Goal: Transaction & Acquisition: Download file/media

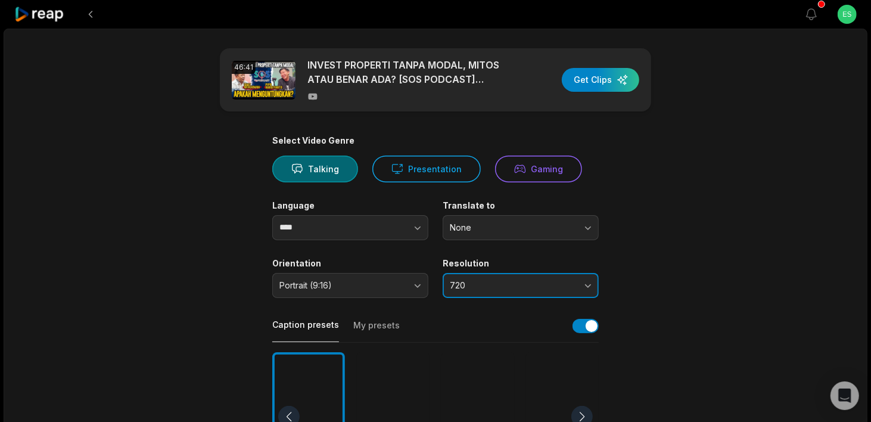
click at [484, 278] on button "720" at bounding box center [521, 285] width 156 height 25
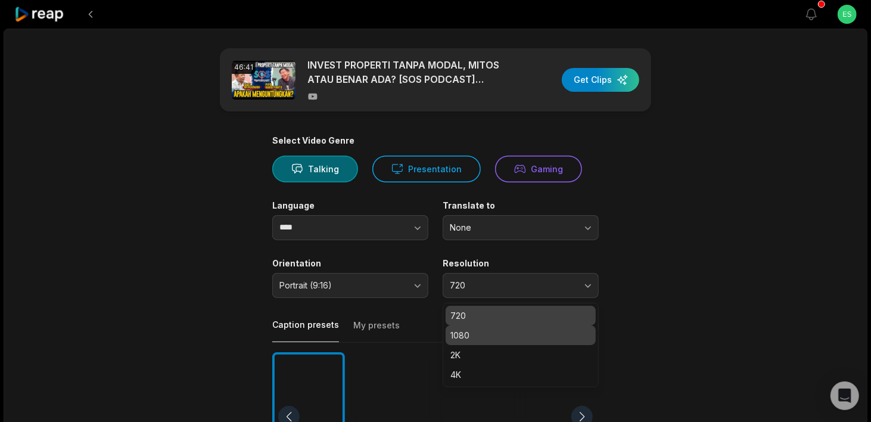
click at [484, 334] on p "1080" at bounding box center [520, 335] width 141 height 13
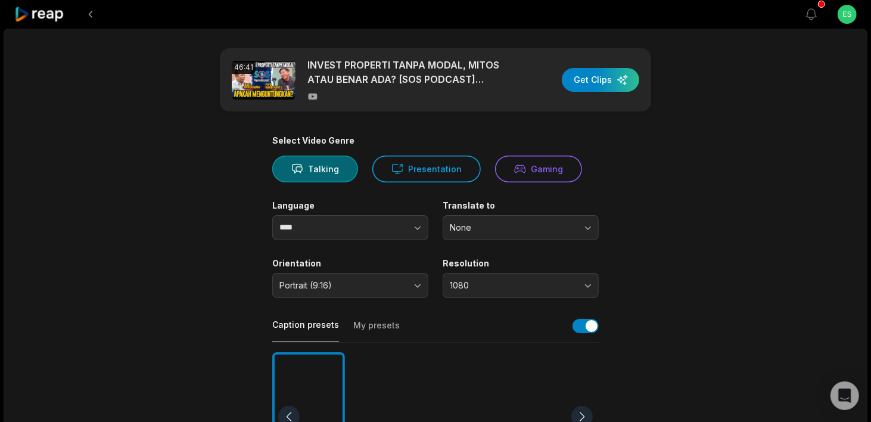
click at [656, 257] on main "46:41 INVEST PROPERTI TANPA MODAL, MITOS ATAU BENAR ADA? [SOS PODCAST] PIPO HAR…" at bounding box center [435, 413] width 577 height 730
click at [415, 231] on icon "button" at bounding box center [418, 228] width 12 height 12
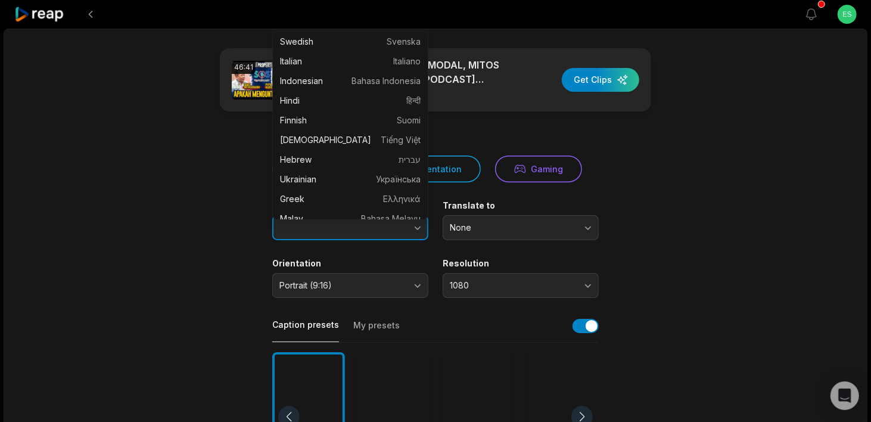
scroll to position [298, 0]
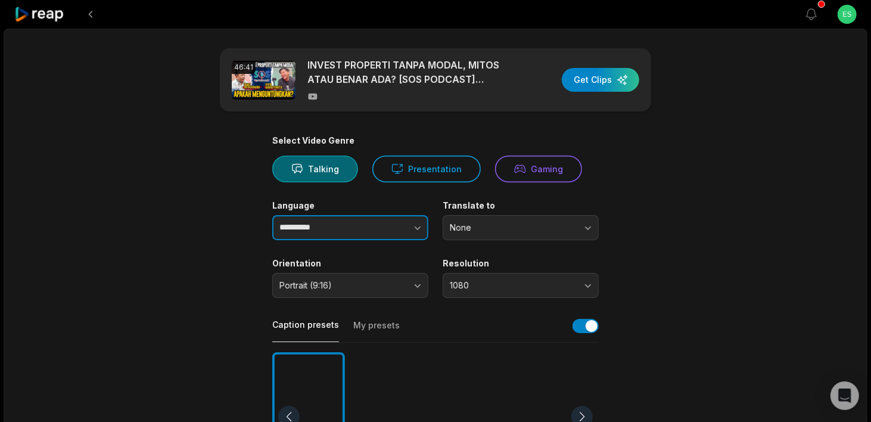
click at [422, 228] on icon "button" at bounding box center [418, 228] width 12 height 12
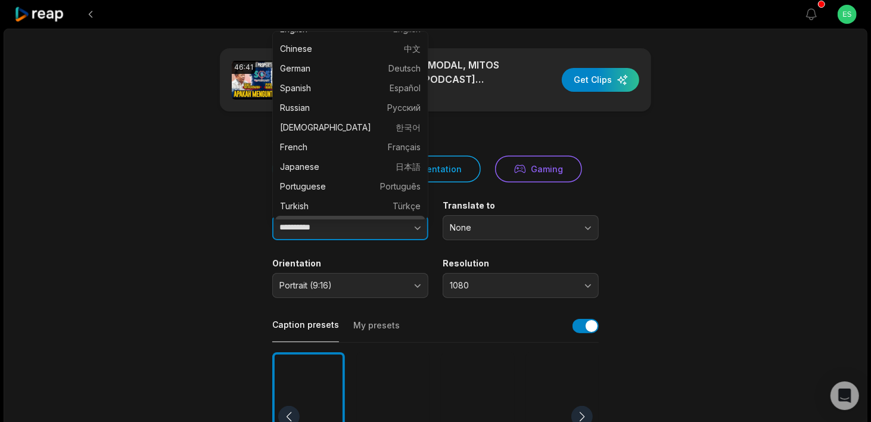
scroll to position [0, 0]
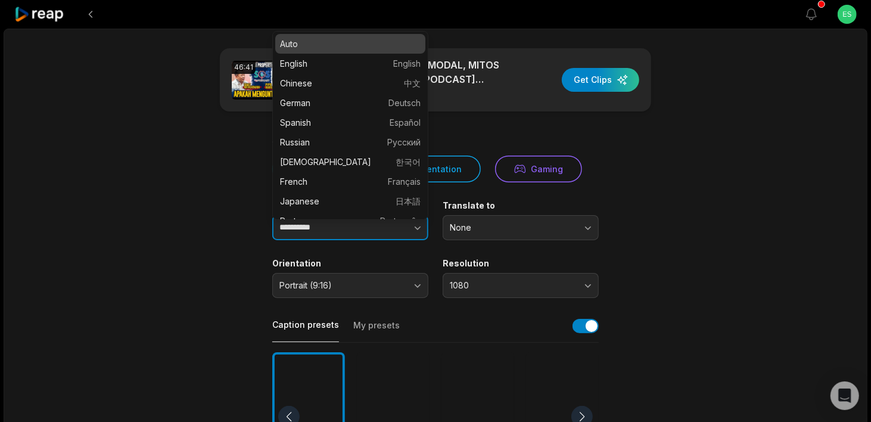
type input "****"
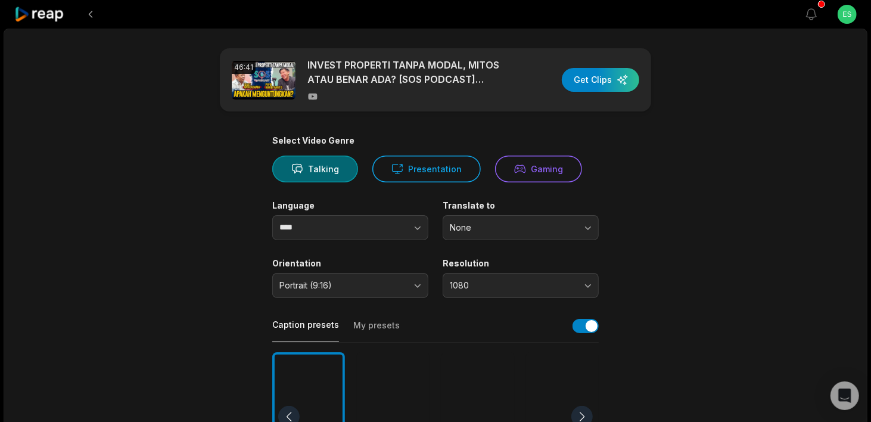
click at [658, 220] on main "46:41 INVEST PROPERTI TANPA MODAL, MITOS ATAU BENAR ADA? [SOS PODCAST] PIPO HAR…" at bounding box center [435, 413] width 577 height 730
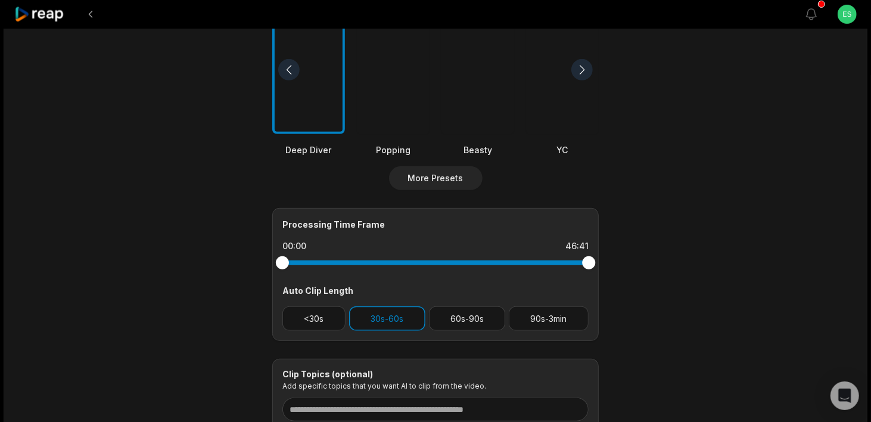
scroll to position [417, 0]
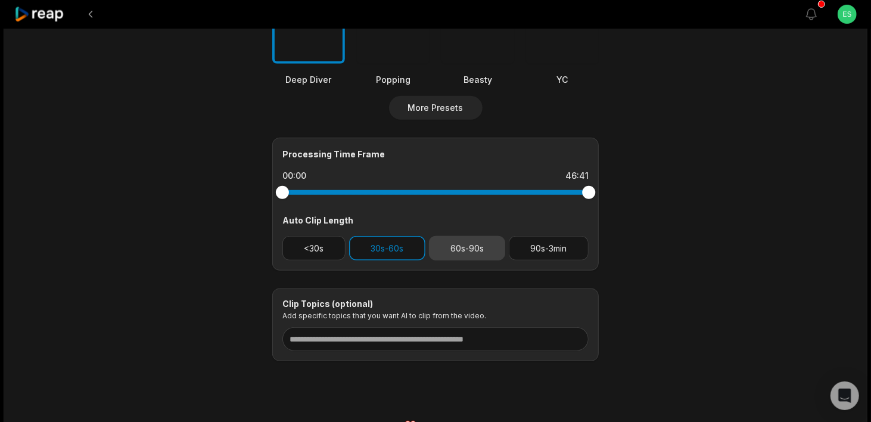
click at [464, 251] on button "60s-90s" at bounding box center [467, 248] width 77 height 24
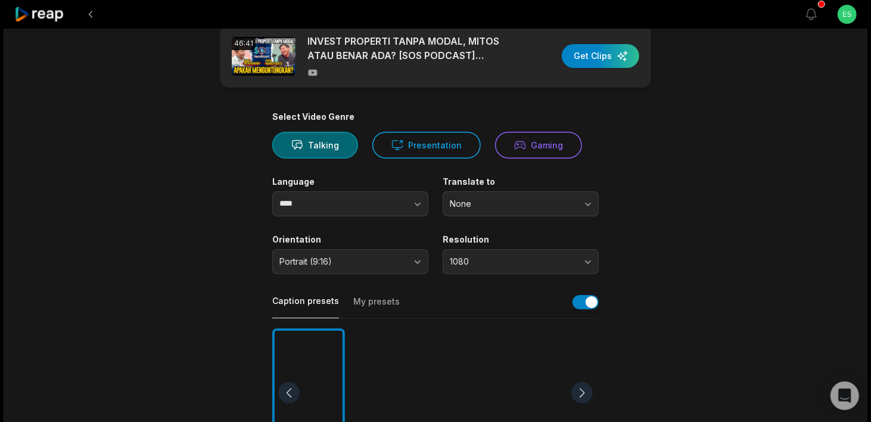
scroll to position [0, 0]
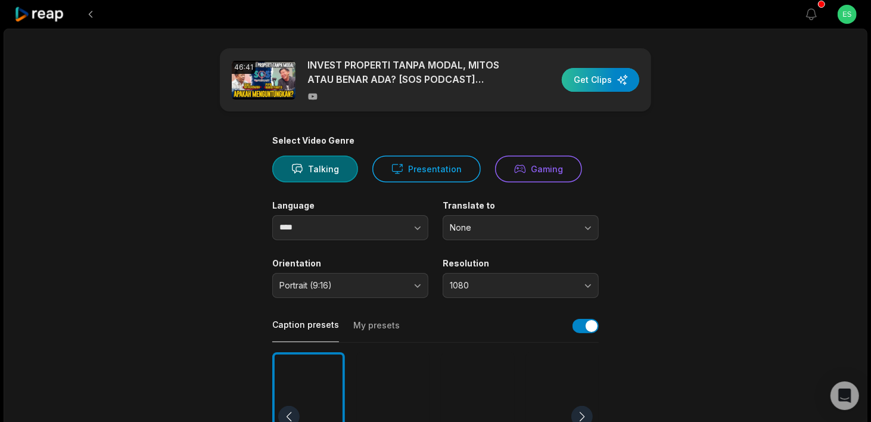
click at [599, 77] on div "button" at bounding box center [600, 80] width 77 height 24
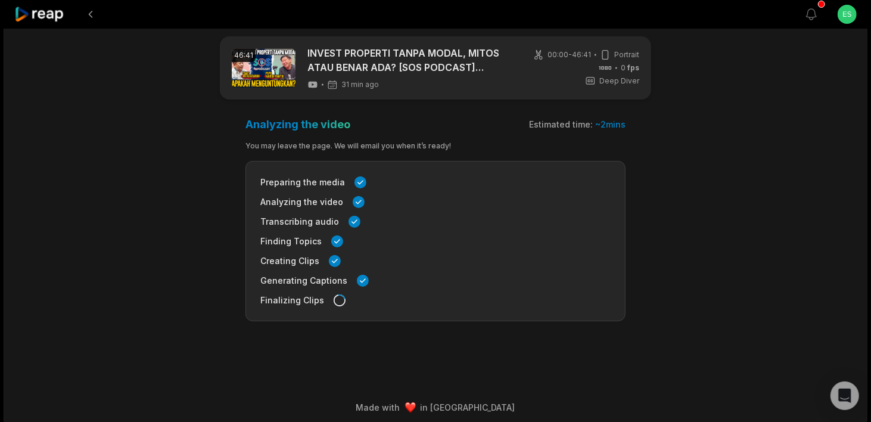
scroll to position [18, 0]
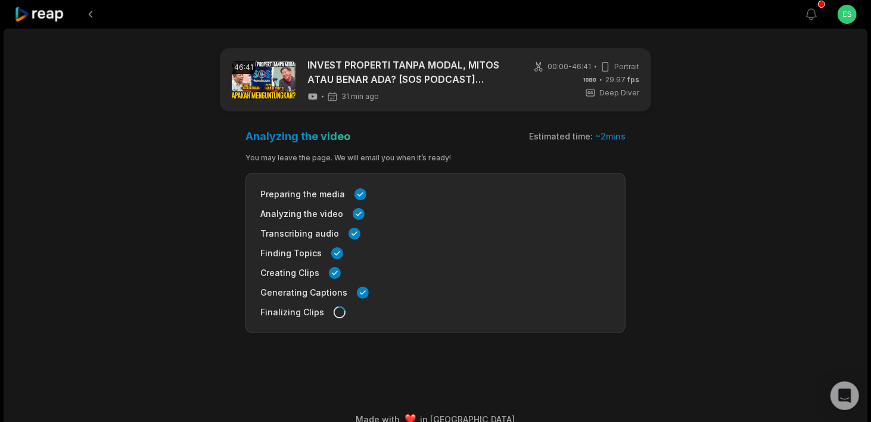
scroll to position [18, 0]
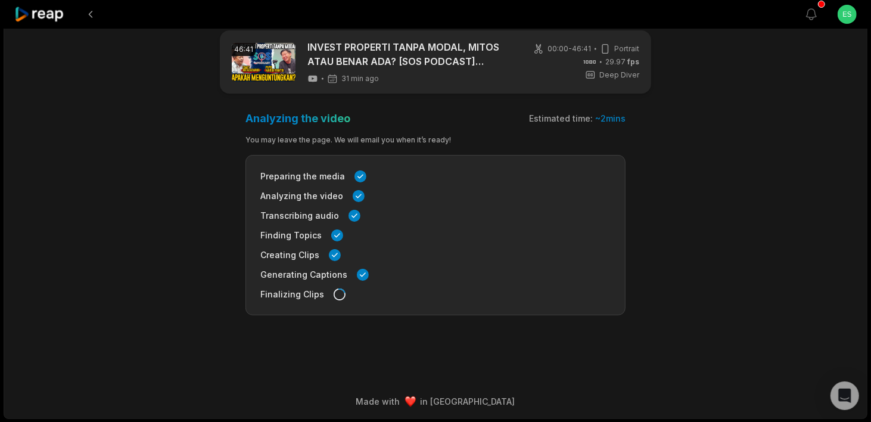
click at [334, 296] on icon at bounding box center [339, 294] width 13 height 13
click at [92, 11] on button at bounding box center [90, 14] width 21 height 21
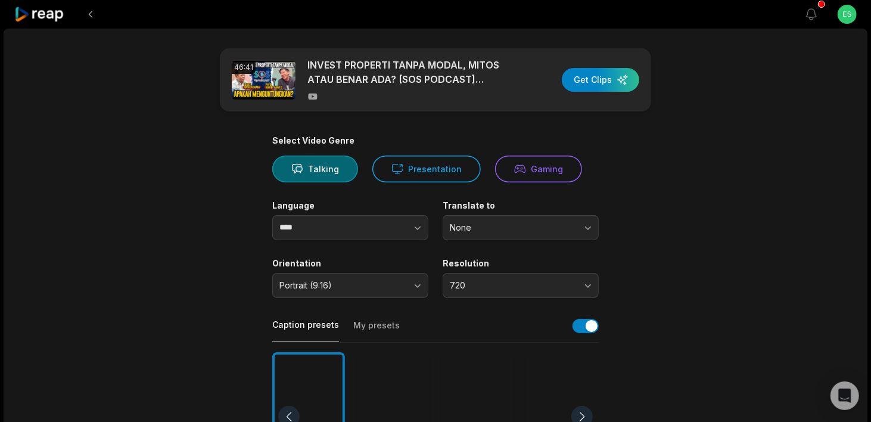
click at [54, 14] on icon at bounding box center [39, 15] width 51 height 16
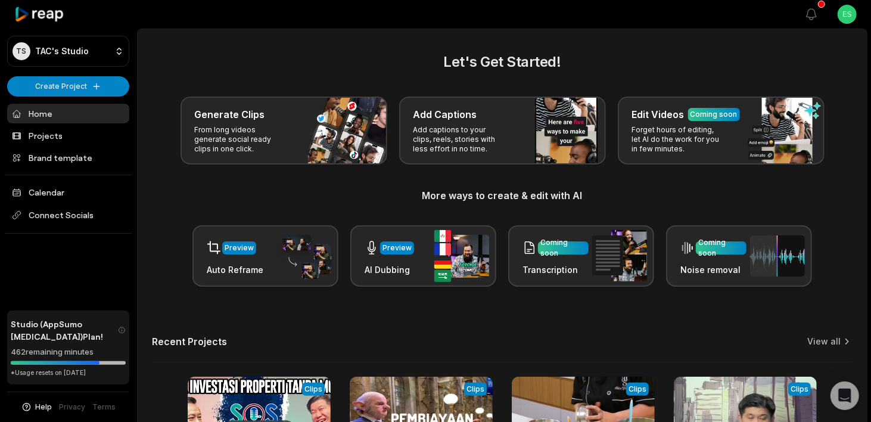
click at [59, 119] on link "Home" at bounding box center [68, 114] width 122 height 20
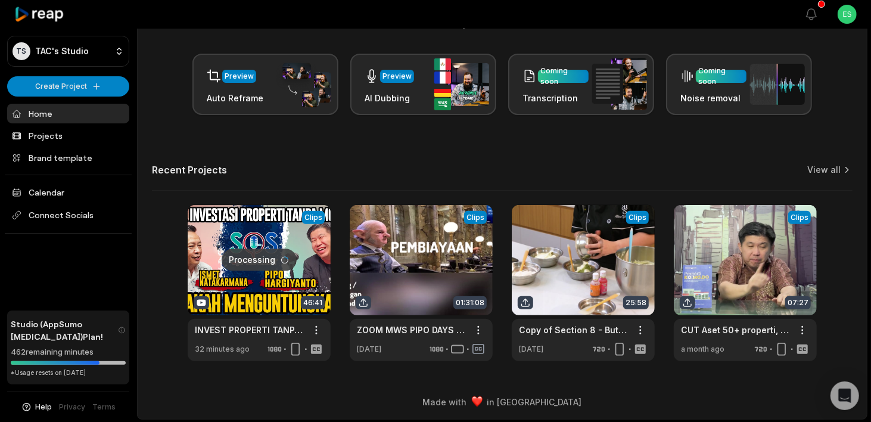
scroll to position [172, 0]
click at [821, 166] on link "View all" at bounding box center [823, 169] width 33 height 12
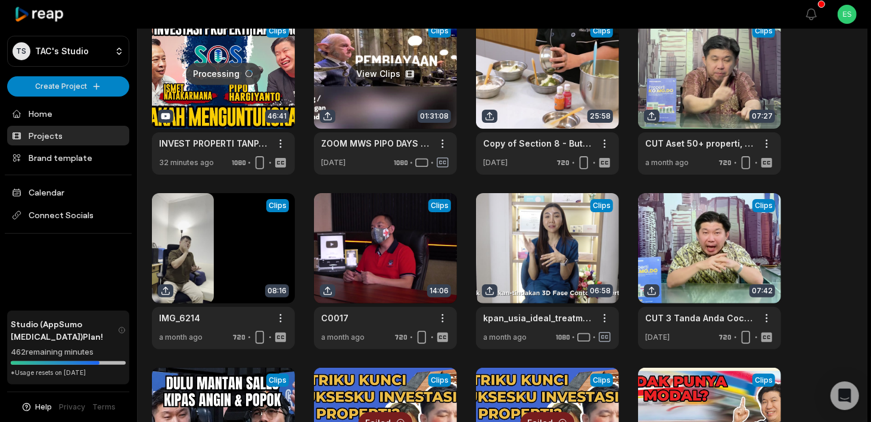
scroll to position [33, 0]
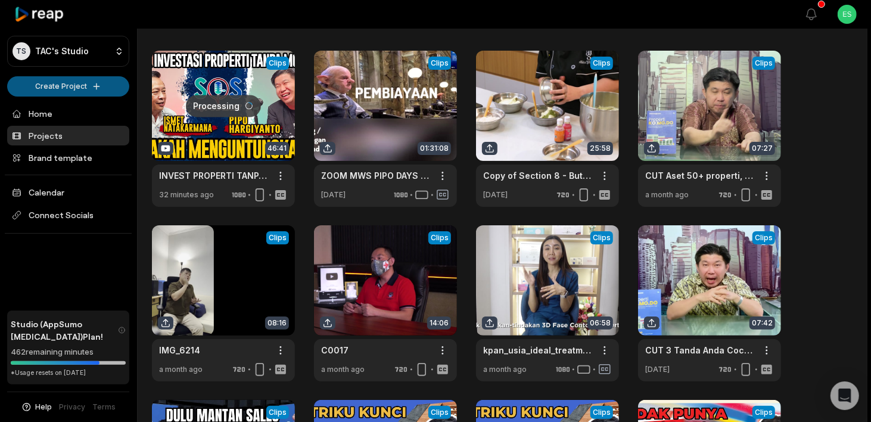
click at [90, 81] on html "TS TAC's Studio Create Project Home Projects Brand template Calendar Connect So…" at bounding box center [435, 178] width 871 height 422
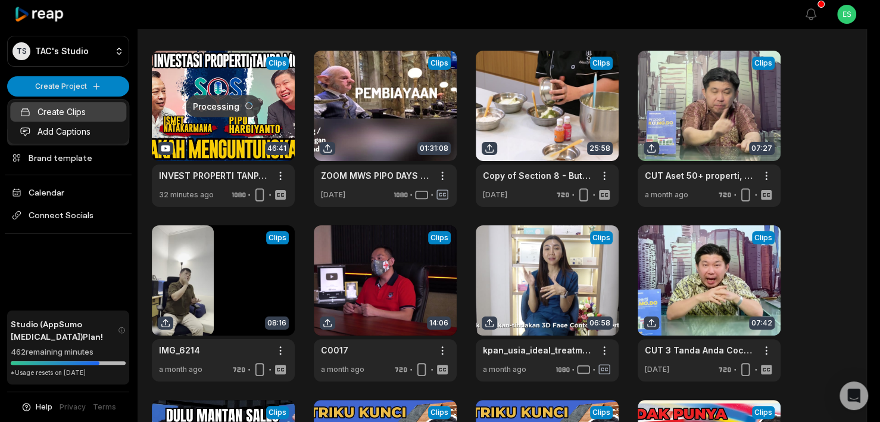
click at [79, 114] on link "Create Clips" at bounding box center [68, 112] width 116 height 20
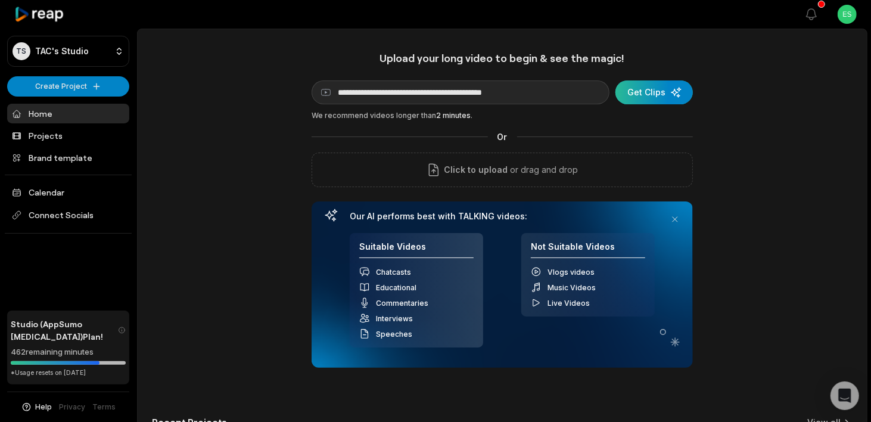
type input "**********"
click at [643, 89] on div "submit" at bounding box center [653, 92] width 77 height 24
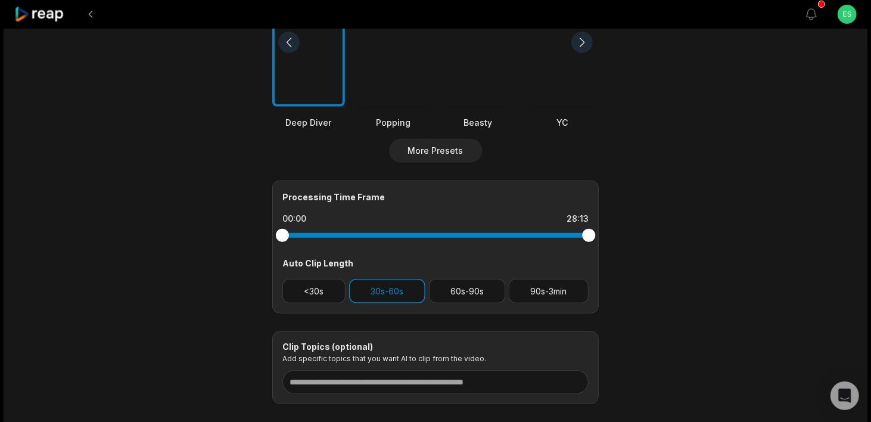
scroll to position [441, 0]
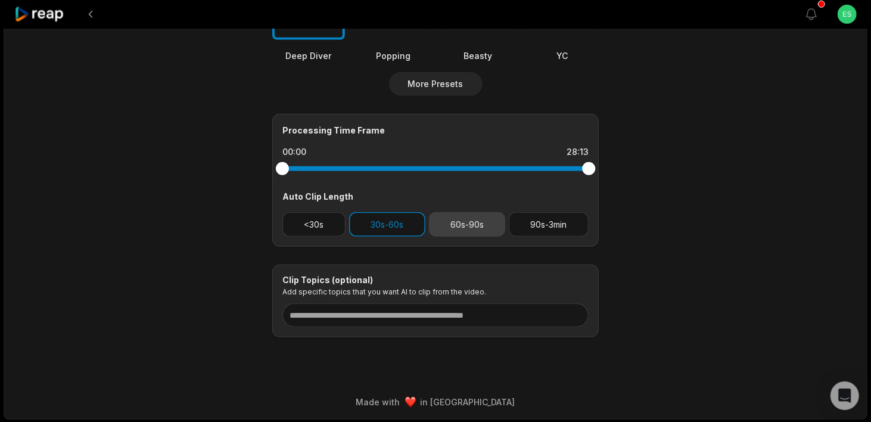
click at [463, 231] on button "60s-90s" at bounding box center [467, 224] width 77 height 24
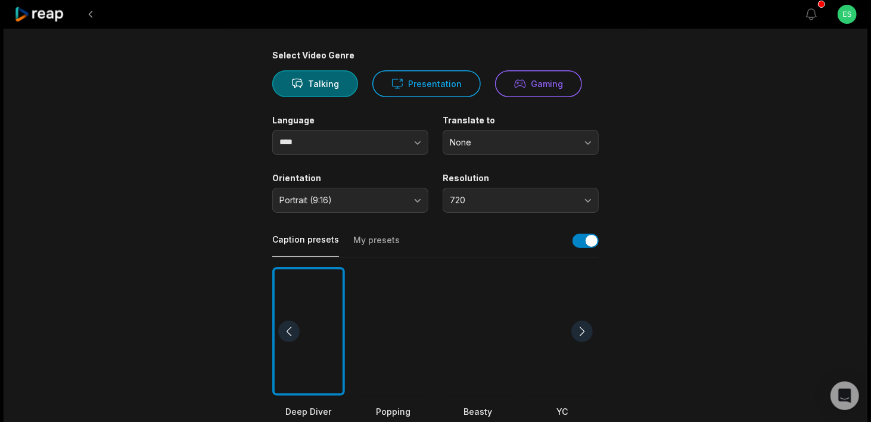
scroll to position [0, 0]
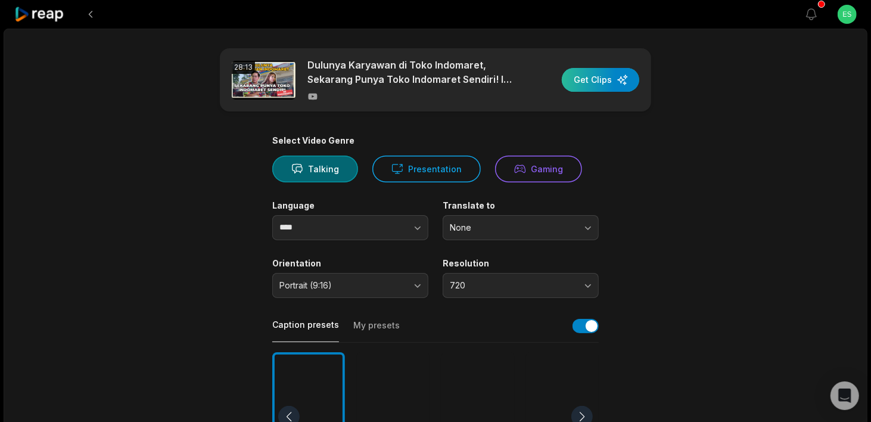
click at [597, 81] on div "button" at bounding box center [600, 80] width 77 height 24
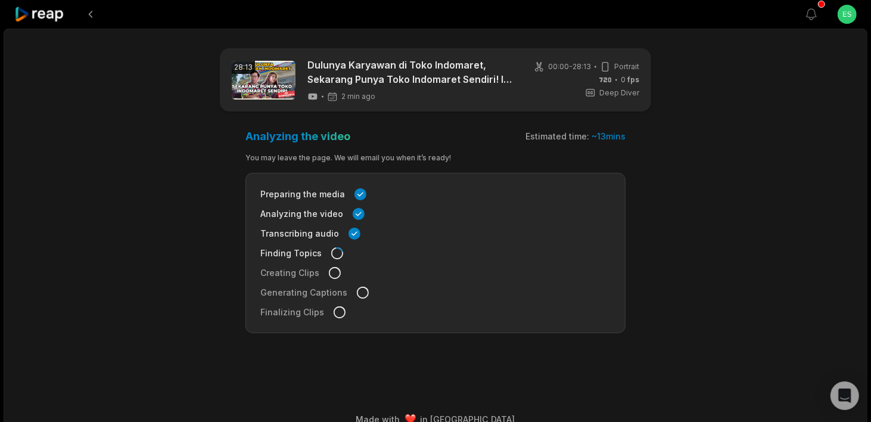
click at [48, 15] on icon at bounding box center [39, 15] width 51 height 16
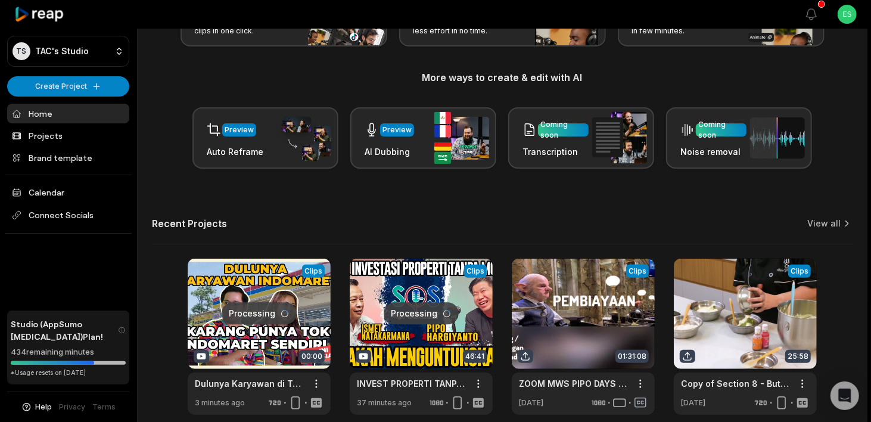
scroll to position [119, 0]
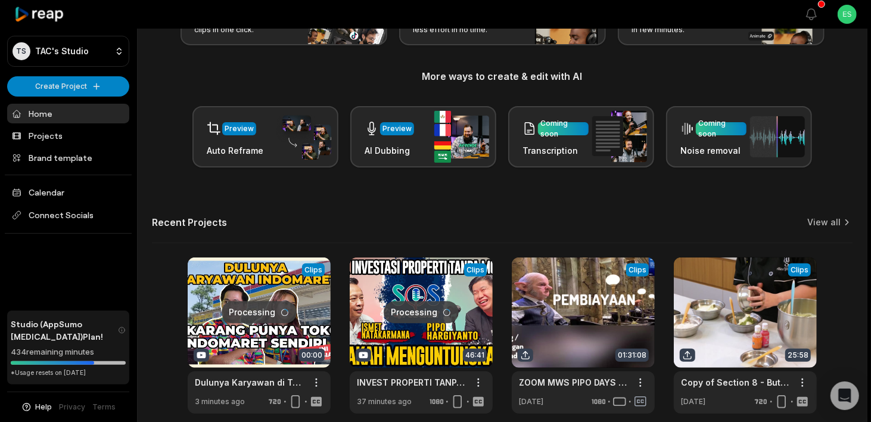
click at [424, 315] on link at bounding box center [421, 335] width 143 height 156
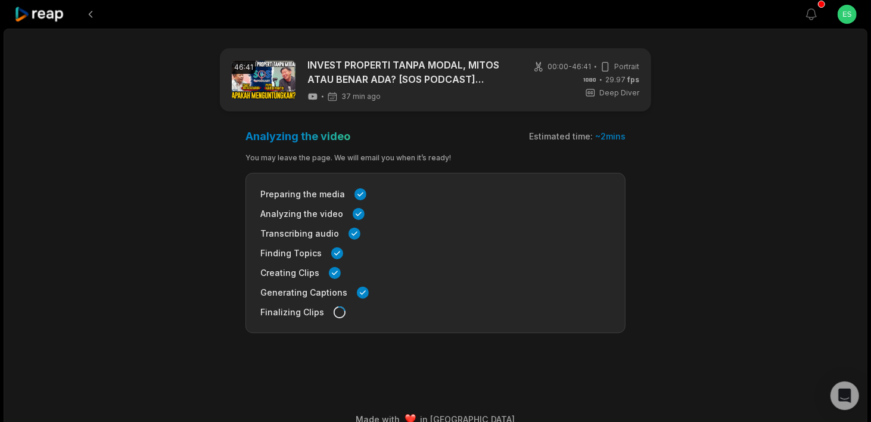
click at [334, 312] on icon at bounding box center [340, 312] width 12 height 12
click at [300, 244] on div "Preparing the media Analyzing the video Transcribing audio Finding Topics Creat…" at bounding box center [435, 253] width 380 height 160
click at [43, 10] on icon at bounding box center [39, 15] width 51 height 16
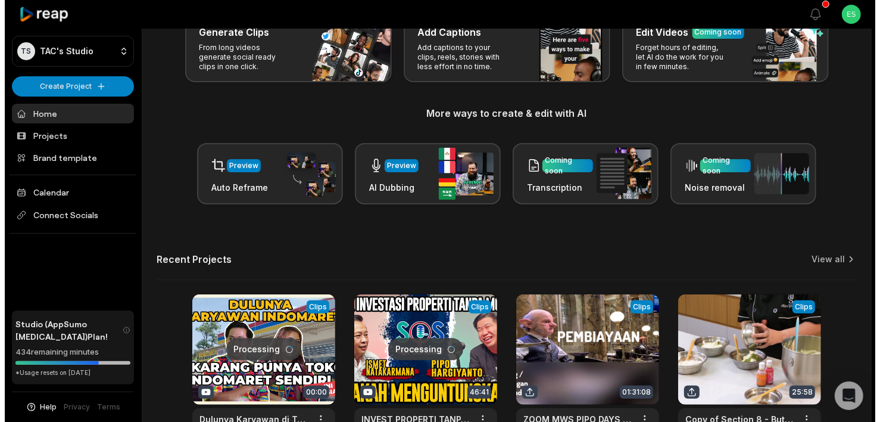
scroll to position [172, 0]
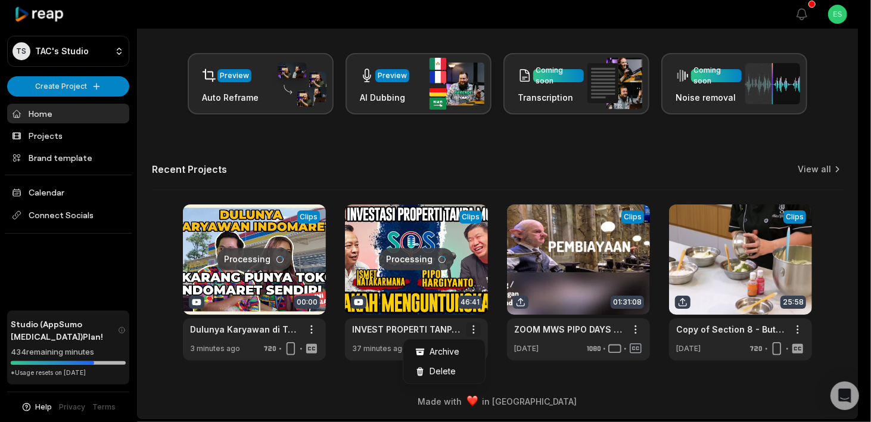
click at [478, 250] on html "TS TAC's Studio Create Project Home Projects Brand template Calendar Connect So…" at bounding box center [435, 39] width 871 height 422
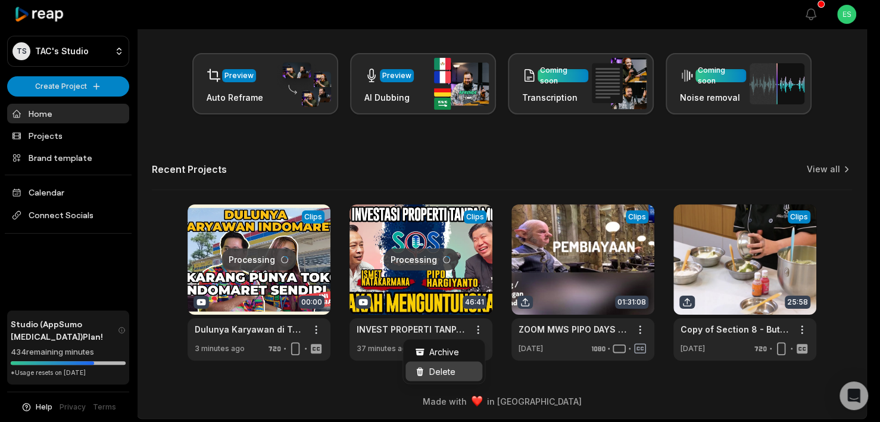
click at [447, 370] on span "Delete" at bounding box center [442, 371] width 26 height 13
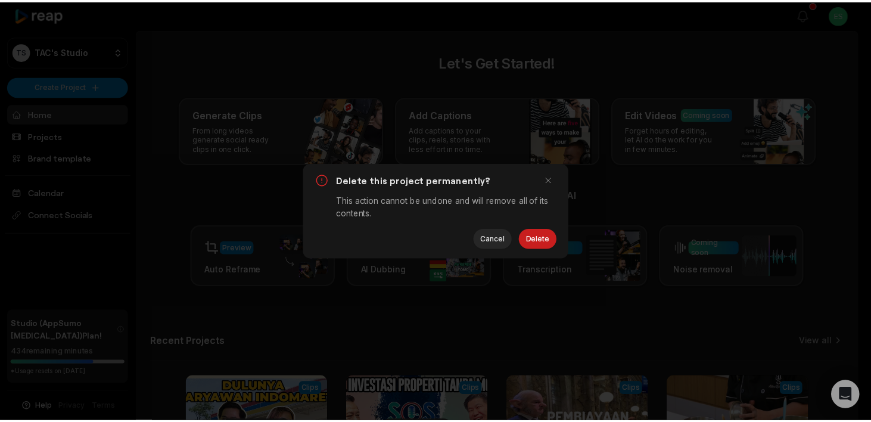
scroll to position [0, 0]
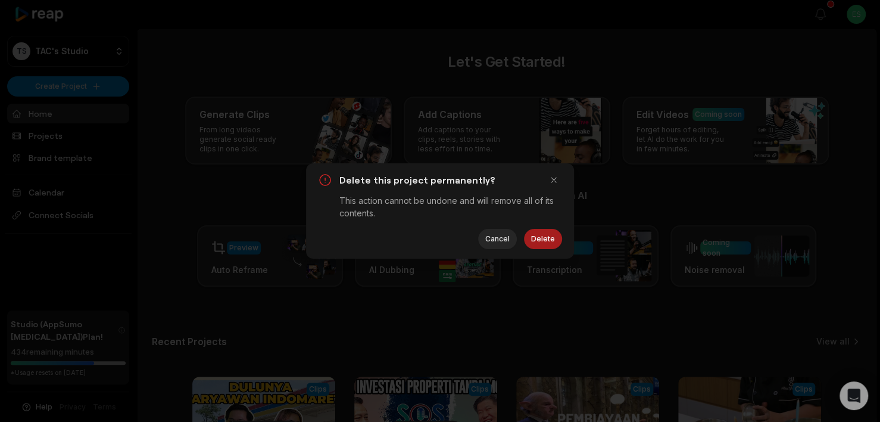
click at [541, 236] on button "Delete" at bounding box center [543, 239] width 38 height 20
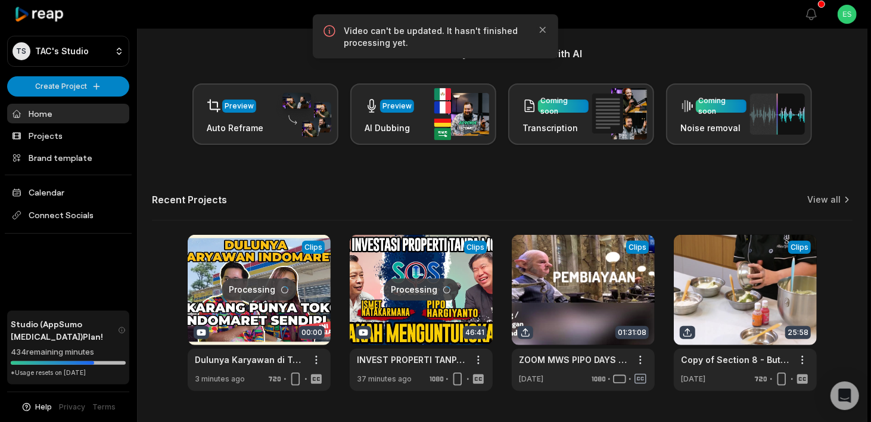
scroll to position [172, 0]
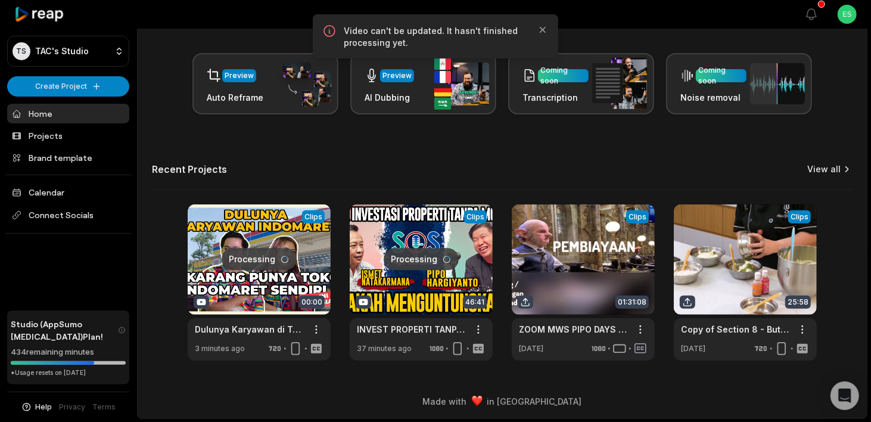
click at [827, 169] on link "View all" at bounding box center [823, 169] width 33 height 12
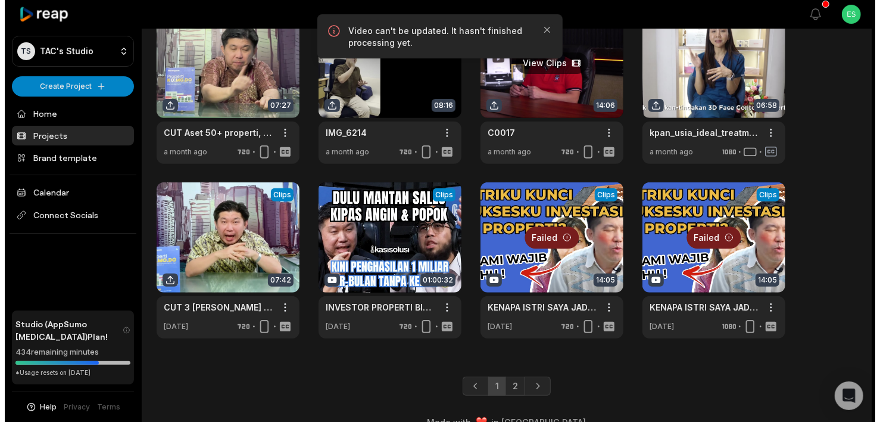
scroll to position [272, 0]
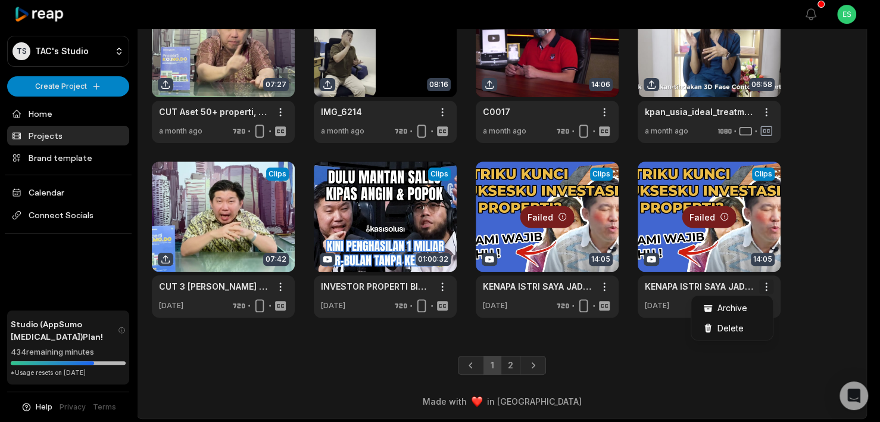
click at [740, 325] on span "Delete" at bounding box center [731, 327] width 26 height 13
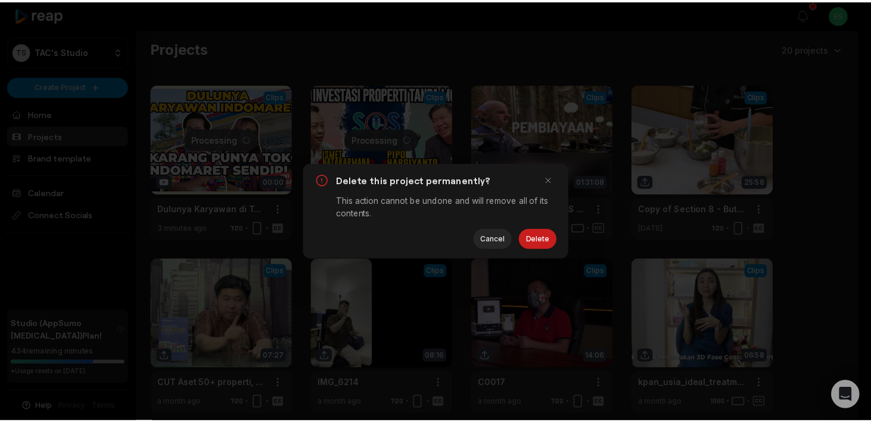
scroll to position [0, 0]
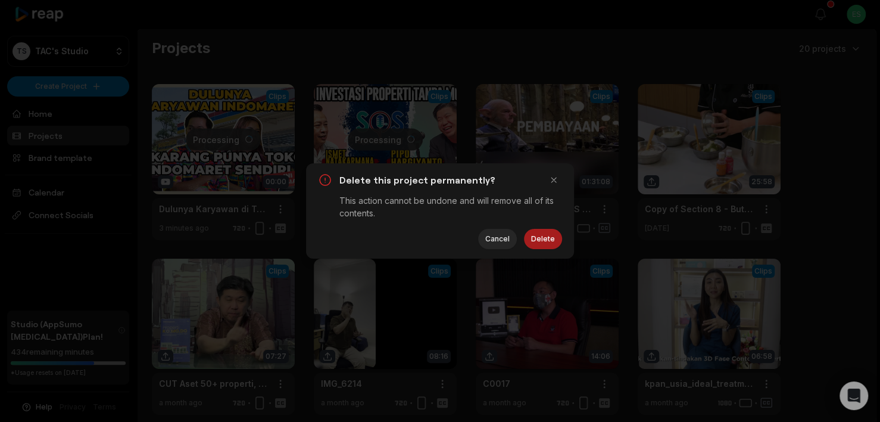
click at [540, 239] on button "Delete" at bounding box center [543, 239] width 38 height 20
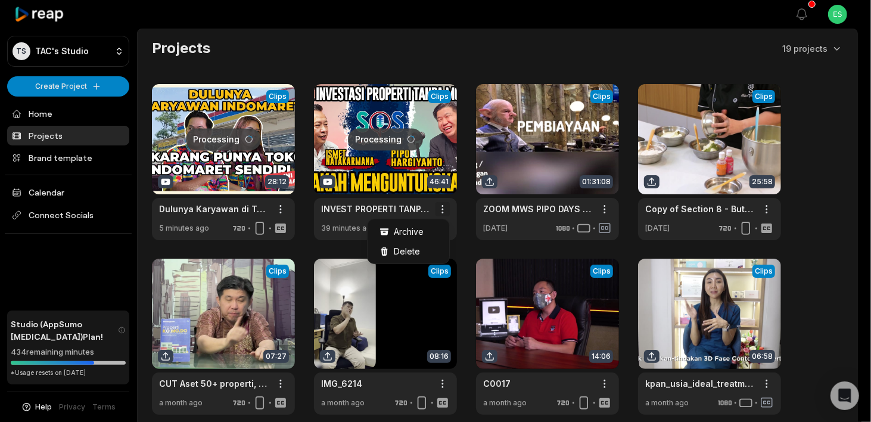
click at [444, 210] on html "TS TAC's Studio Create Project Home Projects Brand template Calendar Connect So…" at bounding box center [435, 211] width 871 height 422
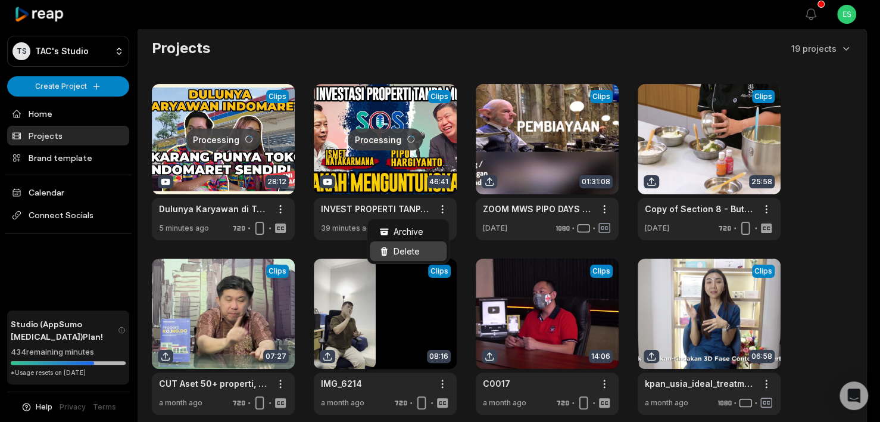
click at [407, 254] on span "Delete" at bounding box center [407, 251] width 26 height 13
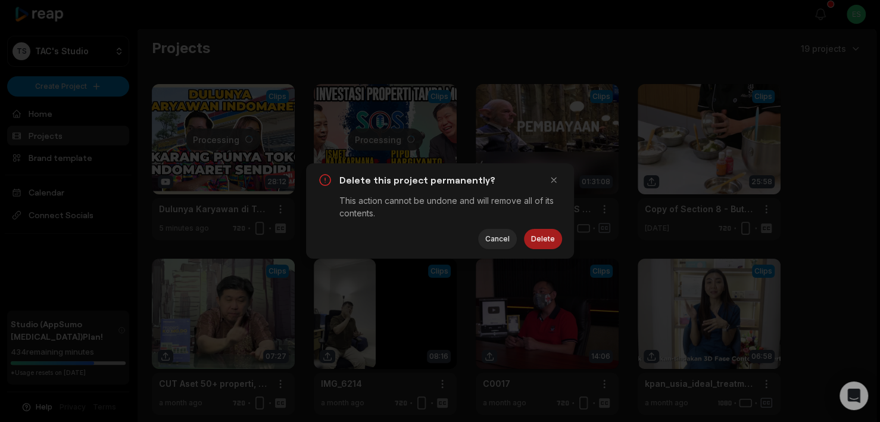
click at [539, 236] on button "Delete" at bounding box center [543, 239] width 38 height 20
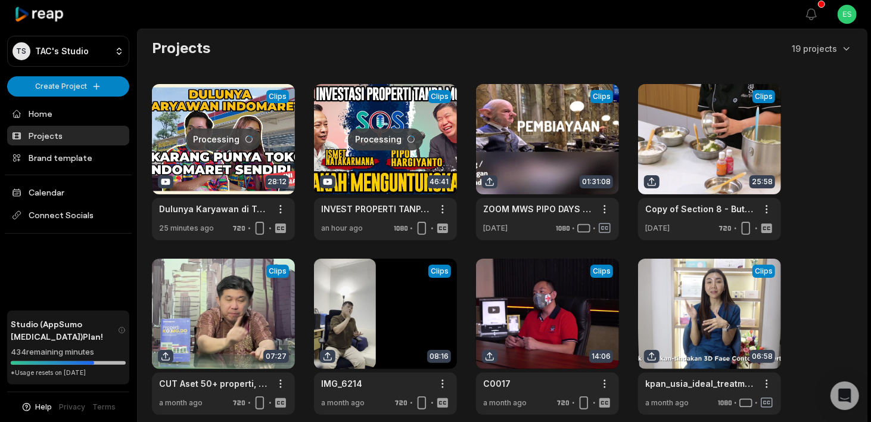
click at [209, 158] on link at bounding box center [223, 162] width 143 height 156
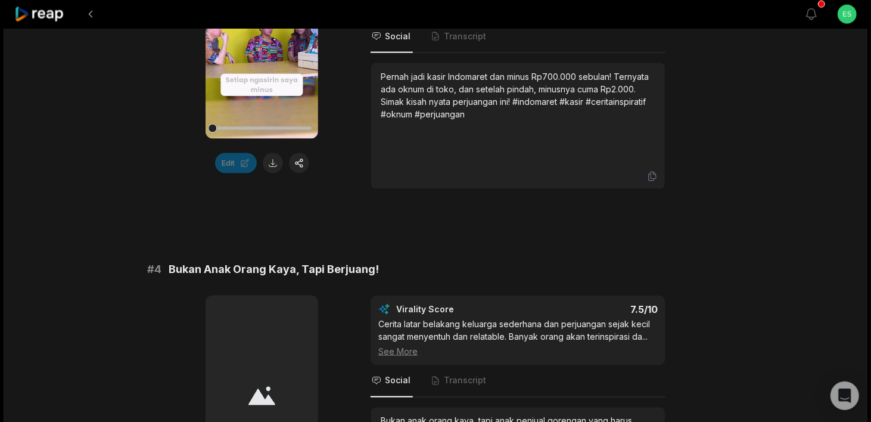
scroll to position [1191, 0]
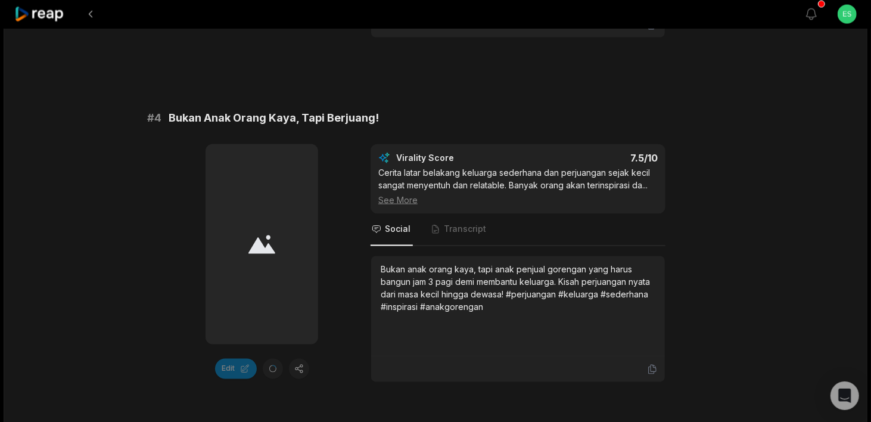
click at [54, 13] on icon at bounding box center [39, 15] width 51 height 16
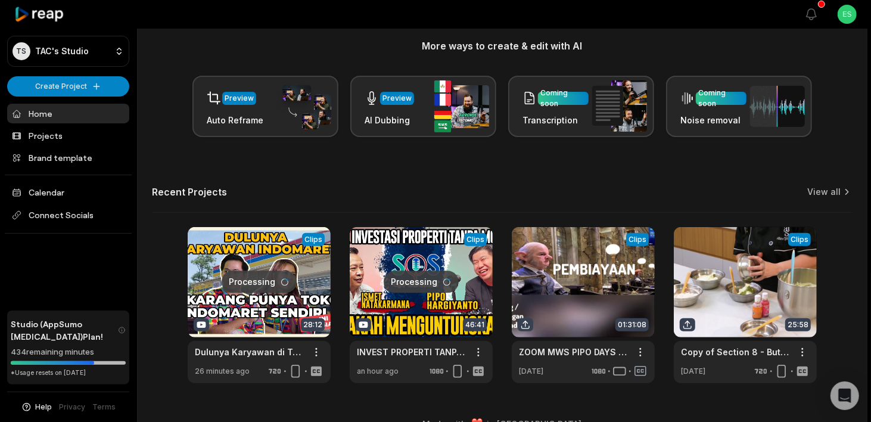
scroll to position [172, 0]
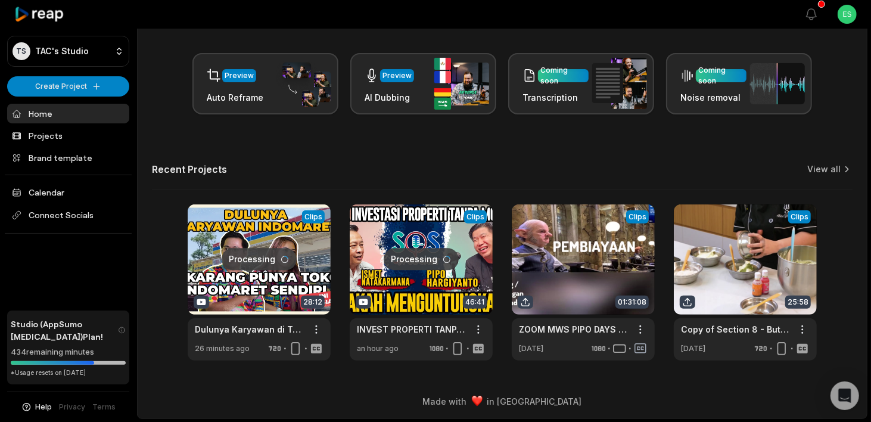
click at [422, 243] on link at bounding box center [421, 282] width 143 height 156
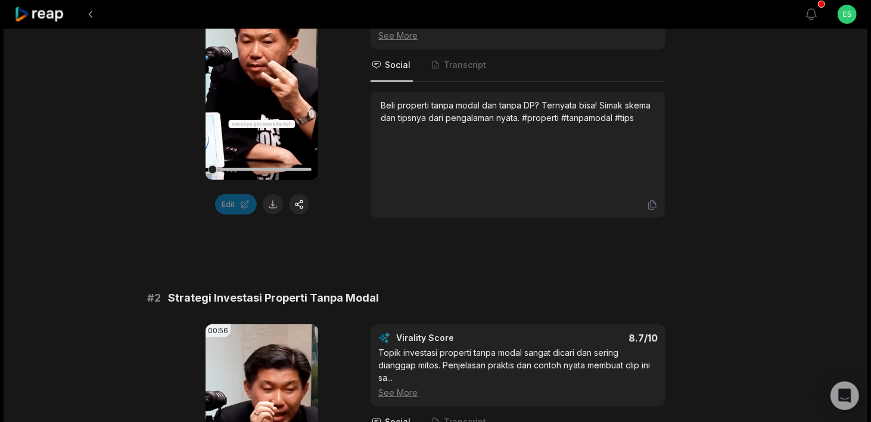
scroll to position [179, 0]
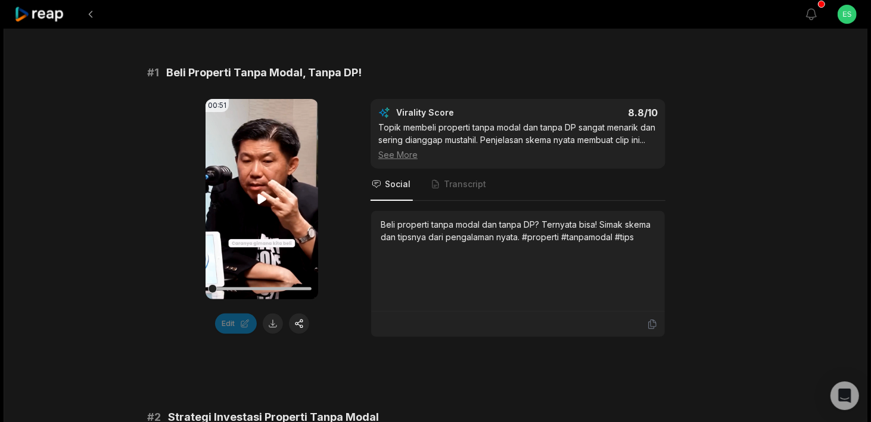
click at [256, 200] on icon at bounding box center [262, 199] width 14 height 14
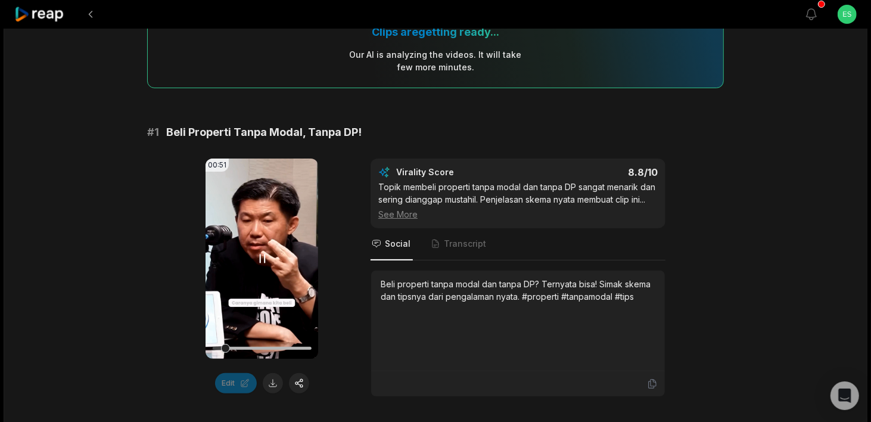
click at [257, 258] on icon at bounding box center [262, 258] width 14 height 14
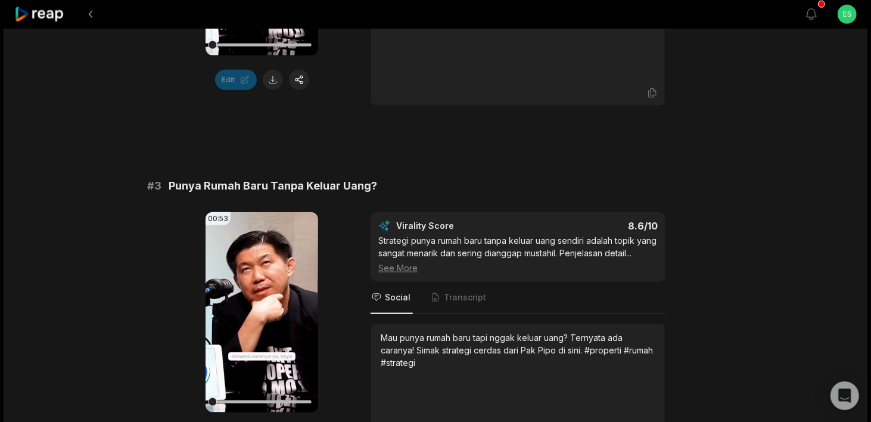
scroll to position [893, 0]
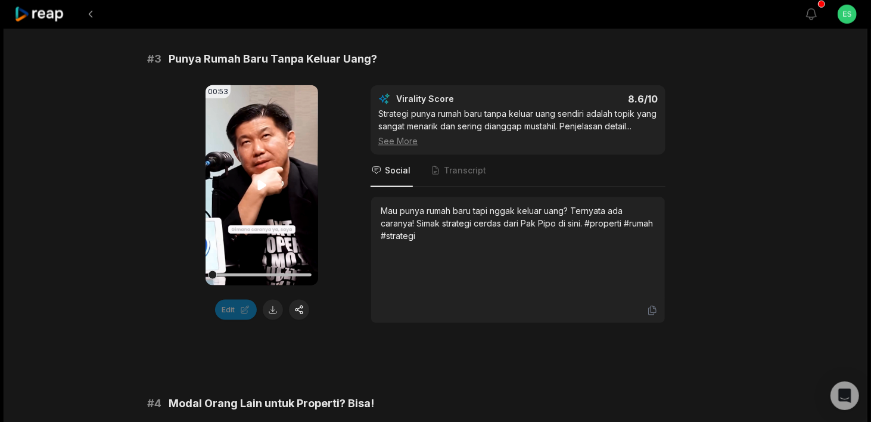
click at [263, 178] on icon at bounding box center [262, 185] width 14 height 14
click at [264, 182] on icon at bounding box center [262, 186] width 5 height 8
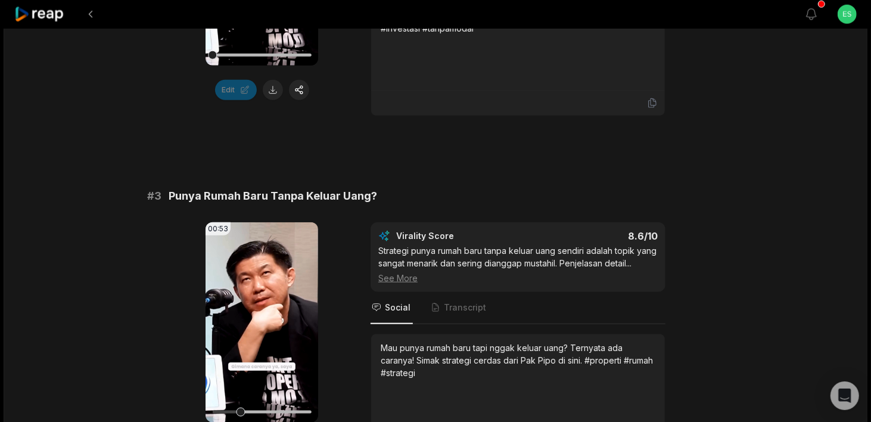
scroll to position [715, 0]
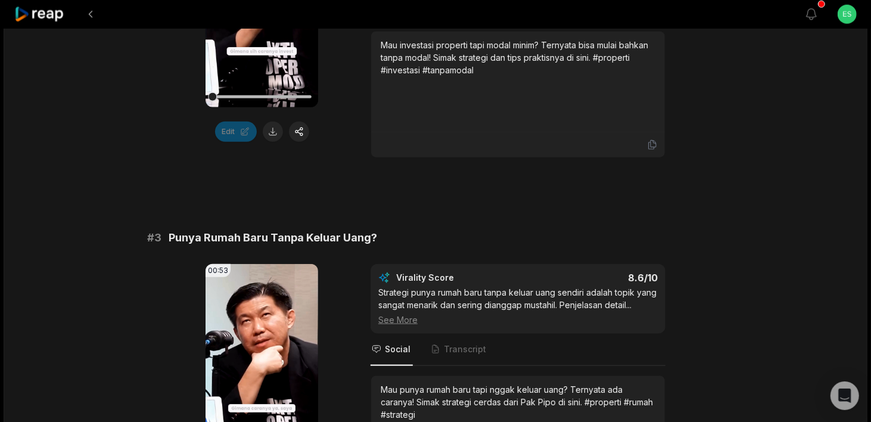
click at [52, 14] on icon at bounding box center [39, 15] width 51 height 16
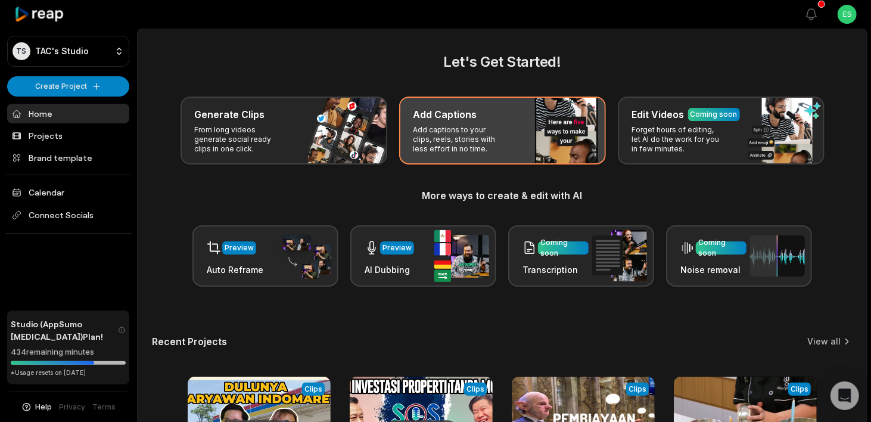
scroll to position [172, 0]
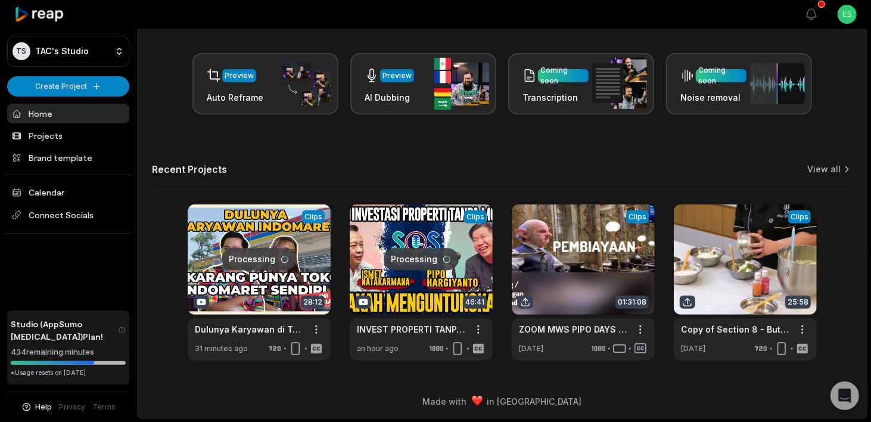
click at [415, 281] on link at bounding box center [421, 282] width 143 height 156
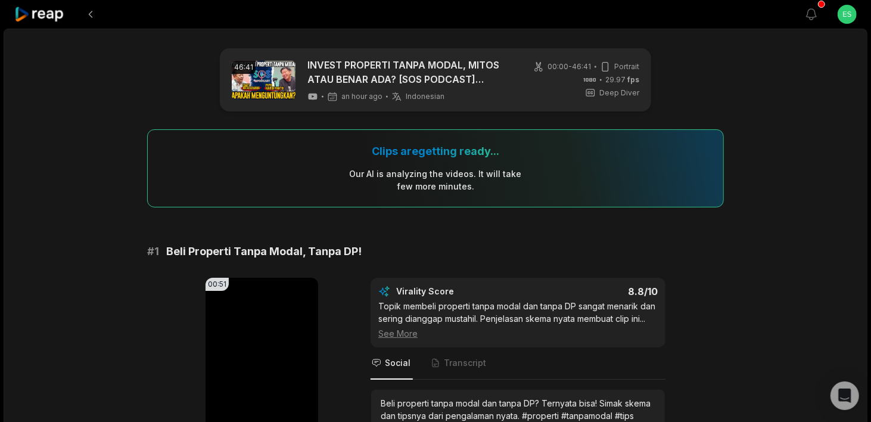
scroll to position [14, 0]
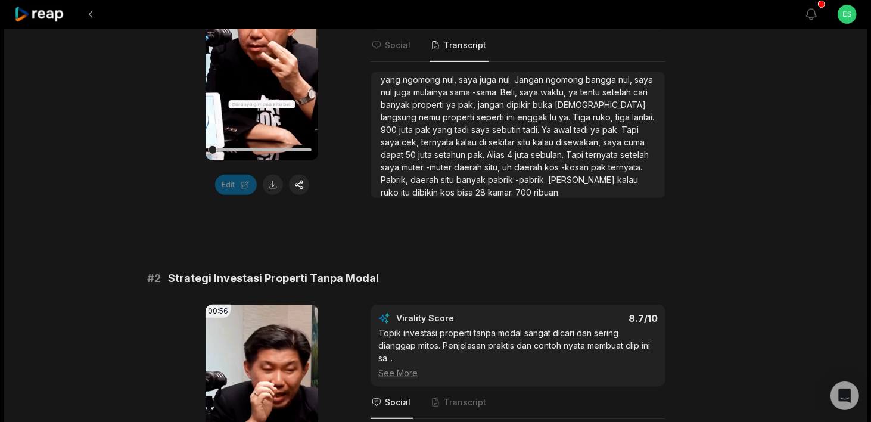
scroll to position [298, 0]
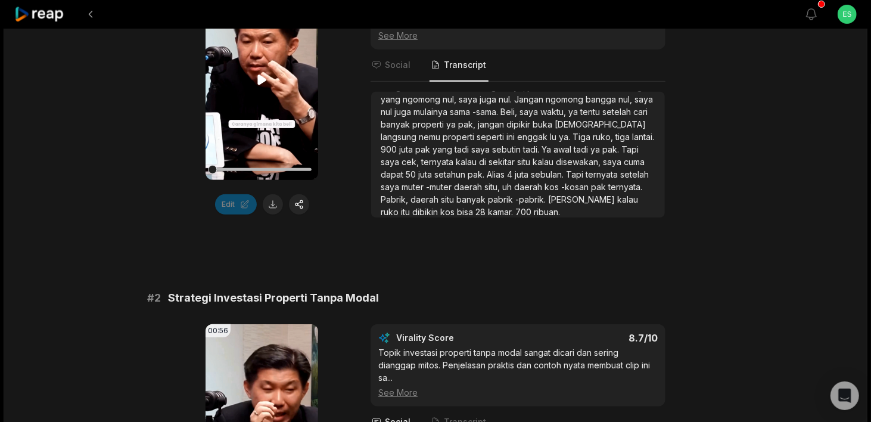
click at [256, 81] on icon at bounding box center [262, 80] width 14 height 14
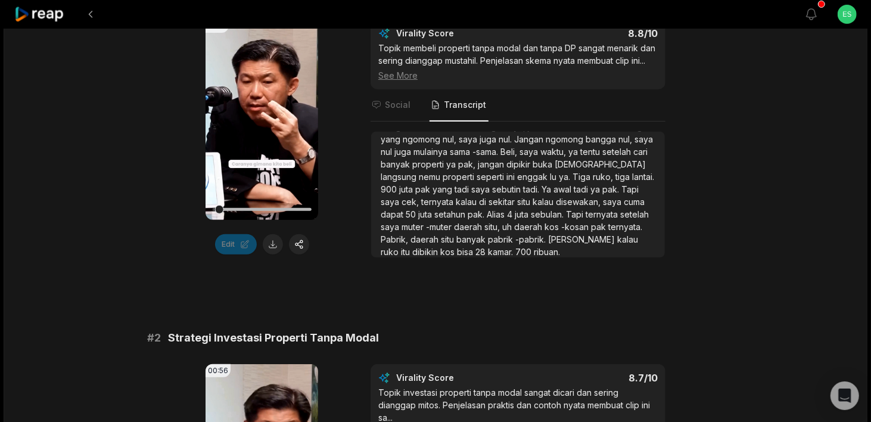
scroll to position [238, 0]
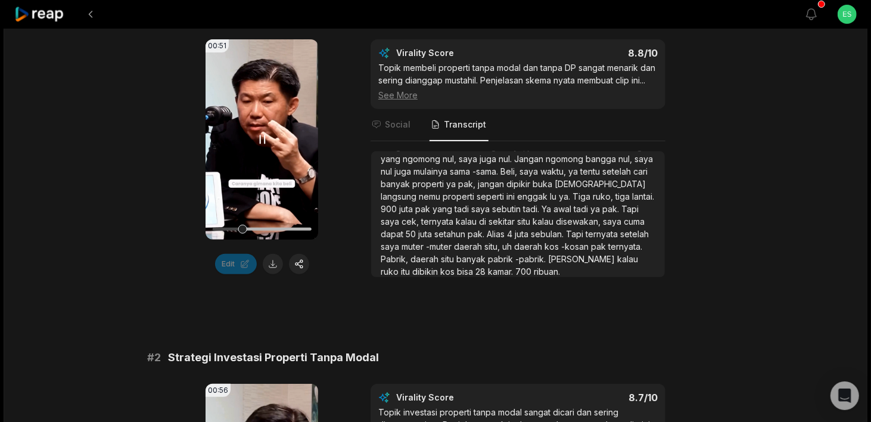
click at [258, 137] on icon at bounding box center [262, 139] width 14 height 14
click at [398, 127] on span "Social" at bounding box center [398, 125] width 26 height 12
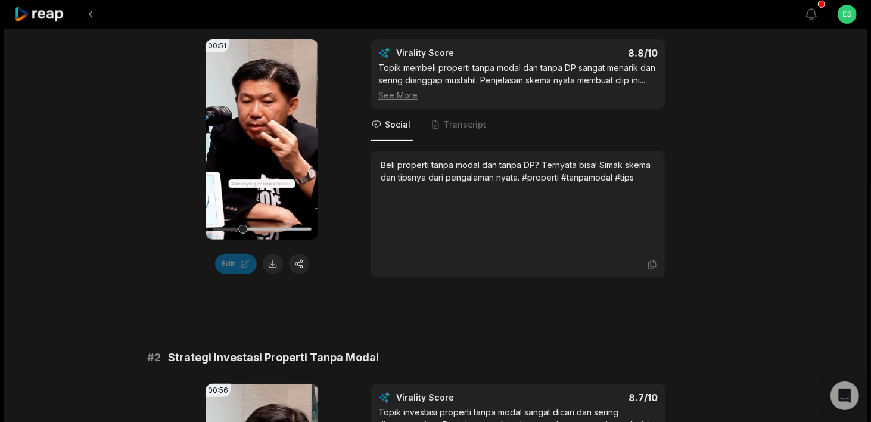
scroll to position [0, 0]
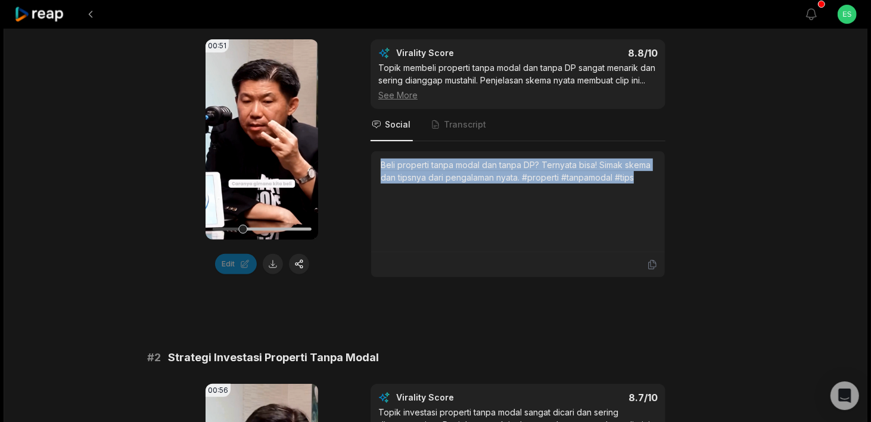
drag, startPoint x: 380, startPoint y: 161, endPoint x: 649, endPoint y: 182, distance: 269.4
click at [649, 182] on div "Beli properti tanpa modal dan tanpa DP? Ternyata bisa! Simak skema dan tipsnya …" at bounding box center [518, 170] width 275 height 25
copy div "Beli properti tanpa modal dan tanpa DP? Ternyata bisa! Simak skema dan tipsnya …"
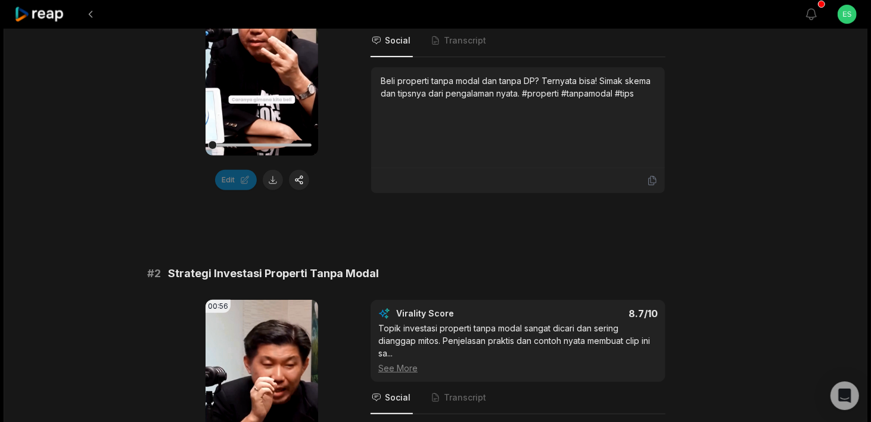
scroll to position [596, 0]
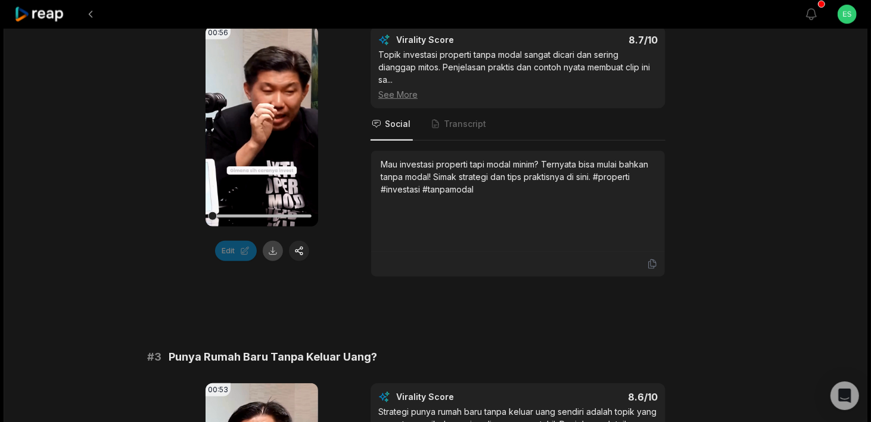
click at [271, 248] on button at bounding box center [273, 251] width 20 height 20
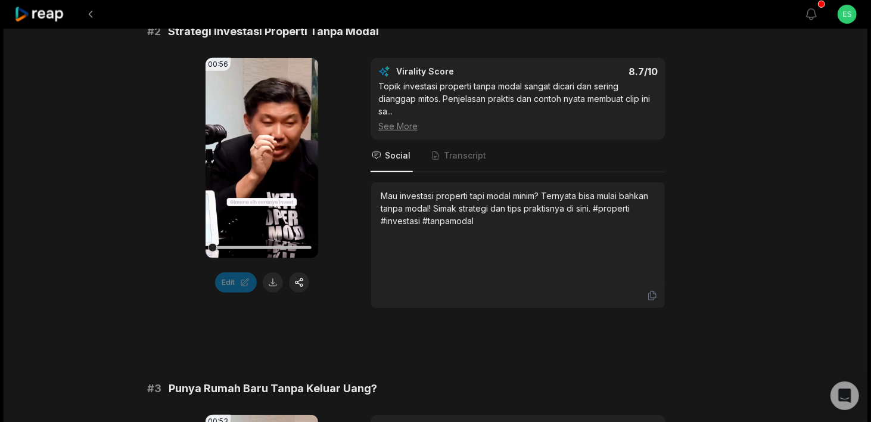
scroll to position [536, 0]
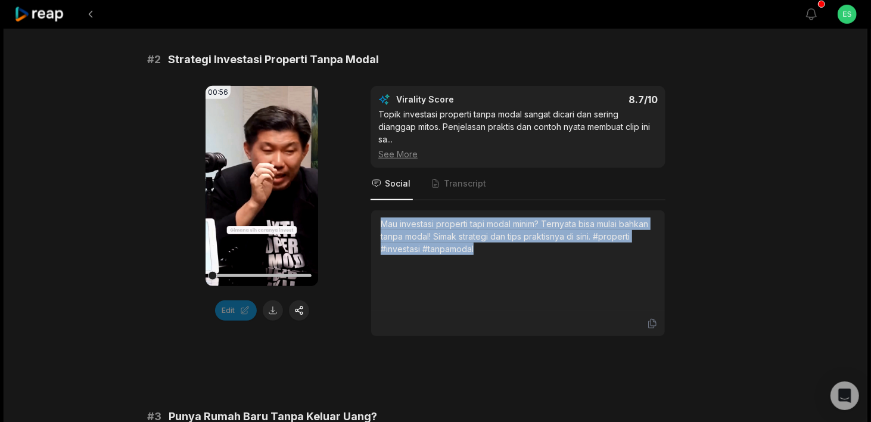
drag, startPoint x: 379, startPoint y: 210, endPoint x: 484, endPoint y: 231, distance: 106.8
click at [484, 231] on div "Mau investasi properti tapi modal minim? Ternyata bisa mulai bahkan tanpa modal…" at bounding box center [518, 260] width 294 height 101
